Goal: Find specific page/section: Find specific page/section

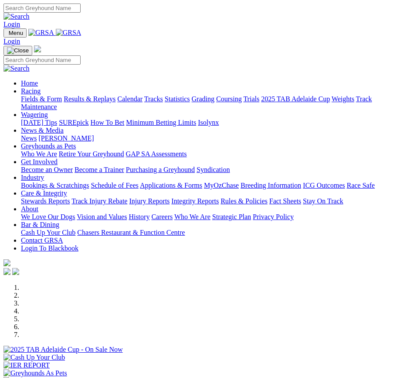
click at [7, 35] on img "Toggle navigation" at bounding box center [7, 35] width 0 height 0
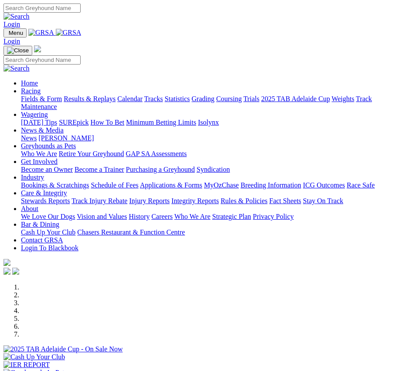
click at [44, 181] on link "Industry" at bounding box center [32, 177] width 23 height 7
click at [140, 189] on link "Applications & Forms" at bounding box center [171, 184] width 62 height 7
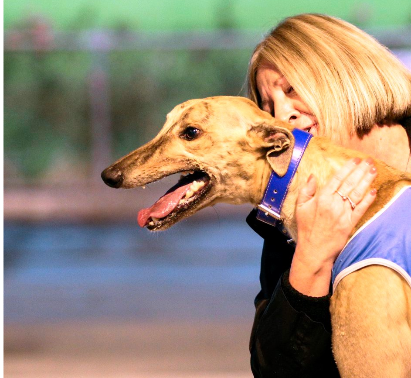
scroll to position [436, 0]
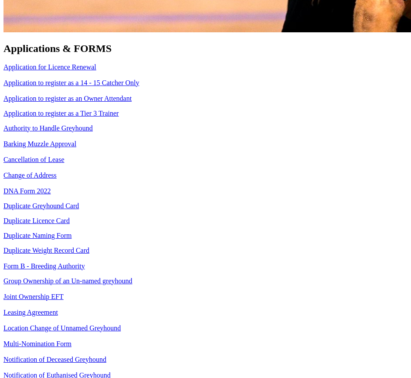
scroll to position [872, 0]
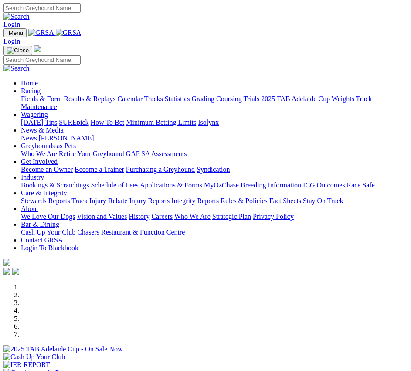
click at [41, 92] on link "Racing" at bounding box center [31, 90] width 20 height 7
click at [41, 93] on img at bounding box center [41, 93] width 0 height 0
click at [117, 103] on link "Calendar" at bounding box center [129, 98] width 25 height 7
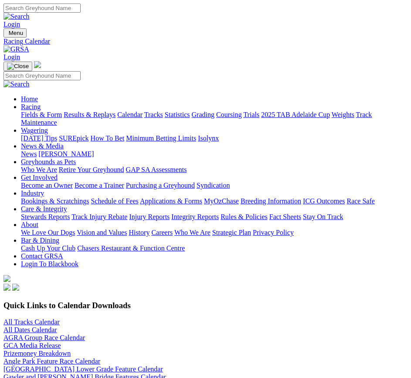
click at [43, 318] on link "All Tracks Calendar" at bounding box center [31, 321] width 56 height 7
click at [7, 35] on img "Toggle navigation" at bounding box center [7, 35] width 0 height 0
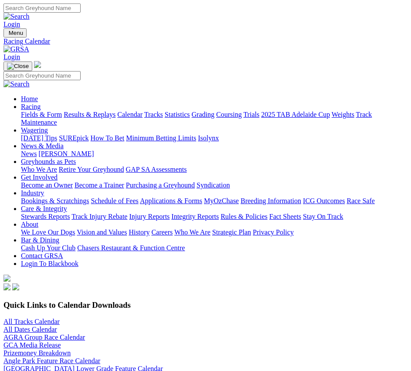
scroll to position [41, 0]
click at [140, 205] on link "Applications & Forms" at bounding box center [171, 200] width 62 height 7
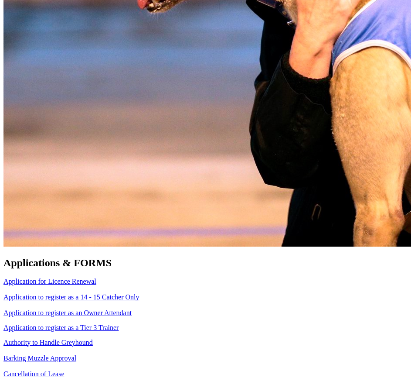
scroll to position [567, 0]
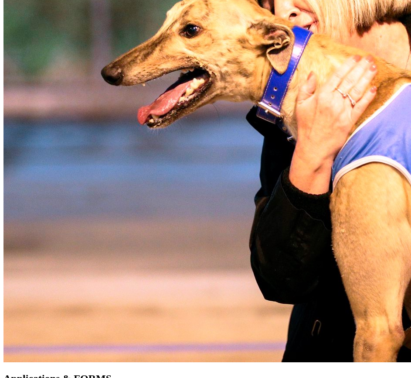
scroll to position [480, 0]
